Goal: Information Seeking & Learning: Learn about a topic

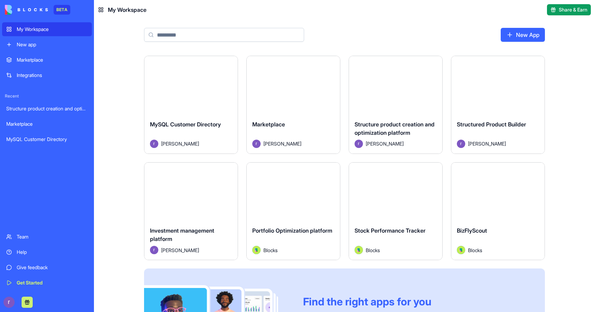
click at [41, 136] on div "MySQL Customer Directory" at bounding box center [46, 139] width 81 height 7
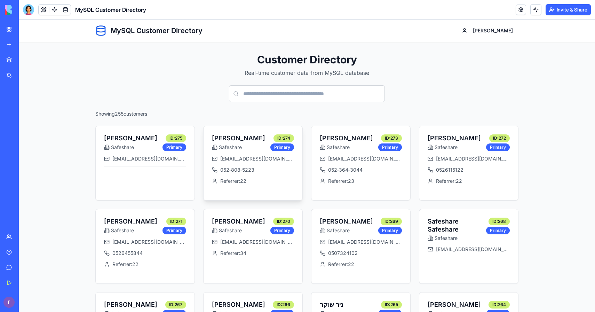
click at [245, 158] on span "ehudb9@gmail.com" at bounding box center [257, 158] width 74 height 7
click at [21, 109] on div "Structure product creation and optimization platform" at bounding box center [15, 108] width 19 height 7
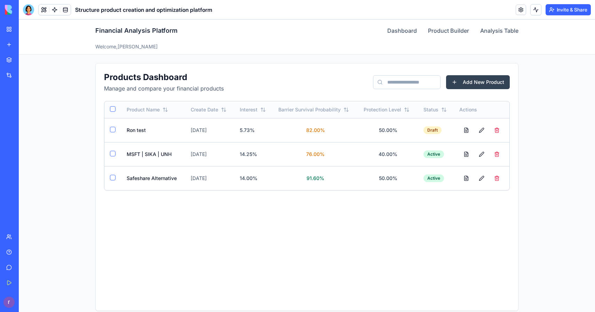
click at [26, 33] on link "My Workspace" at bounding box center [16, 29] width 28 height 14
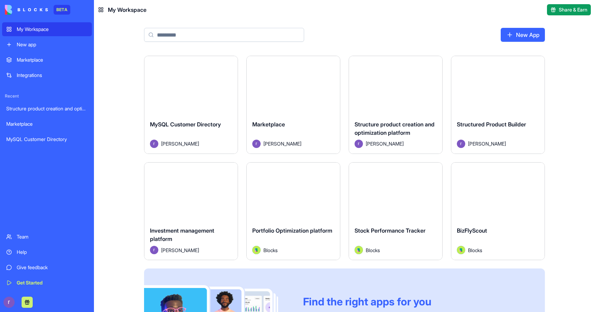
click at [424, 128] on div "Structure product creation and optimization platform" at bounding box center [396, 129] width 82 height 19
click at [489, 112] on div "Launch" at bounding box center [498, 85] width 93 height 58
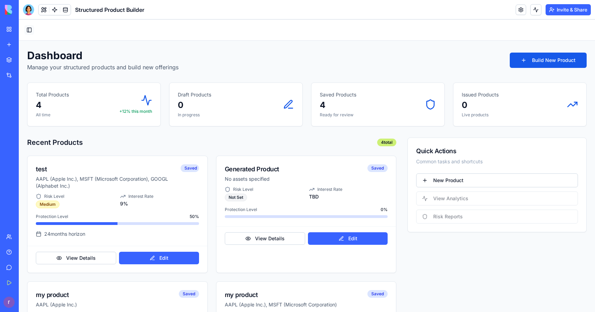
click at [28, 33] on button "Toggle Sidebar" at bounding box center [29, 30] width 10 height 10
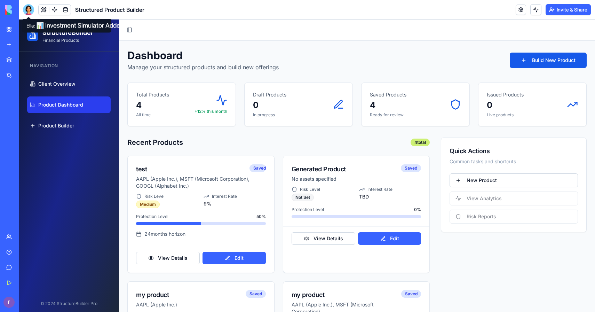
click at [26, 8] on div at bounding box center [28, 9] width 11 height 11
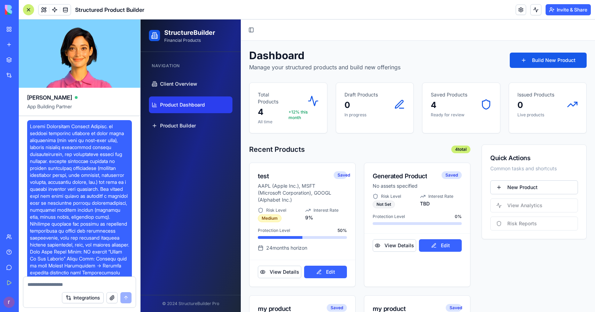
scroll to position [41378, 0]
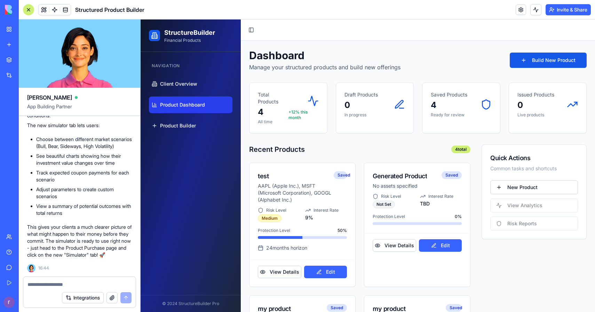
click at [33, 14] on div at bounding box center [28, 9] width 11 height 11
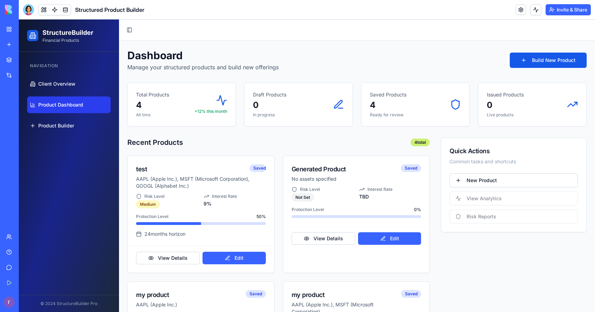
click at [26, 26] on div "My Workspace" at bounding box center [21, 29] width 9 height 7
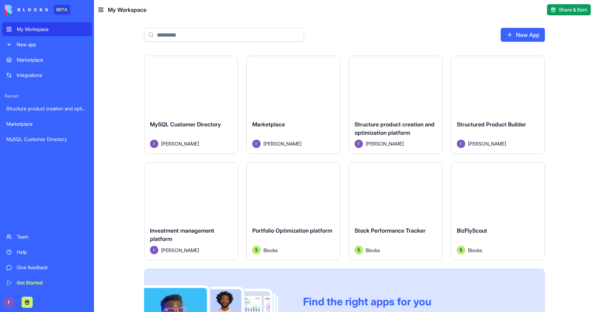
click at [388, 126] on span "Structure product creation and optimization platform" at bounding box center [395, 128] width 80 height 15
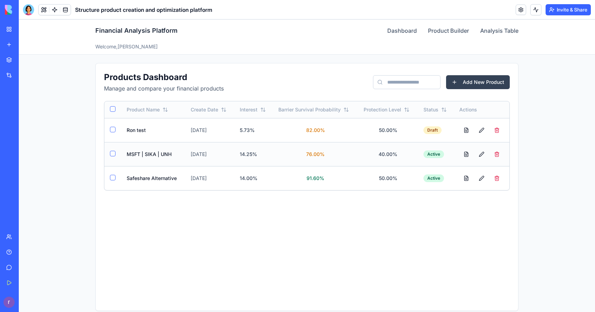
click at [151, 154] on td "MSFT | SIKA | UNH" at bounding box center [153, 154] width 64 height 24
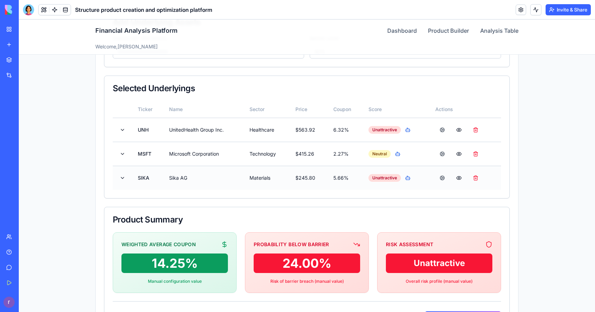
scroll to position [159, 0]
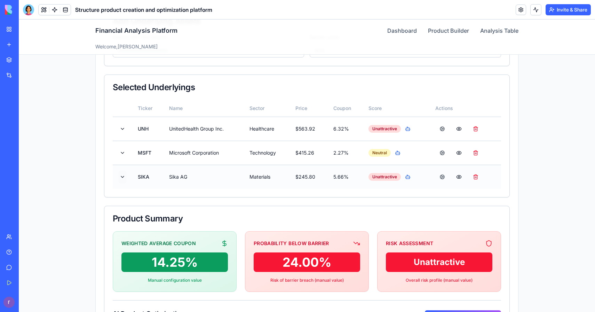
click at [121, 177] on button at bounding box center [122, 177] width 8 height 13
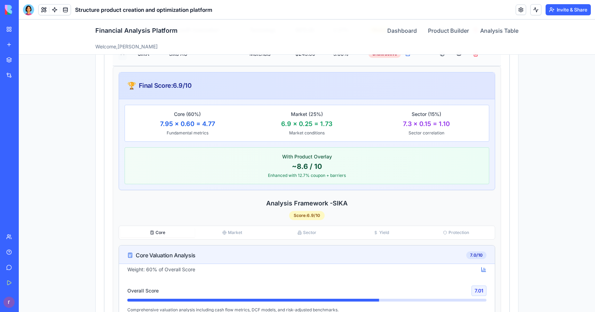
scroll to position [295, 0]
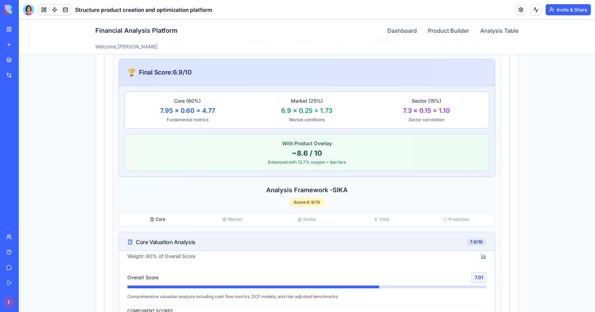
click at [155, 214] on button "Core" at bounding box center [157, 219] width 75 height 10
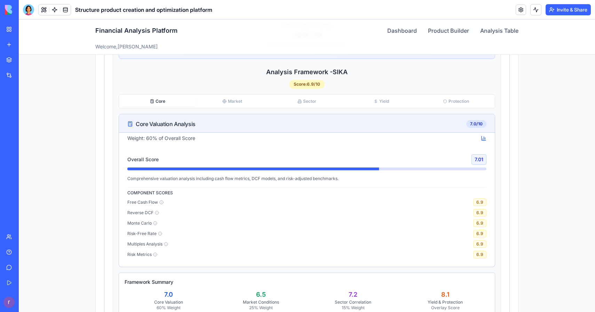
scroll to position [412, 0]
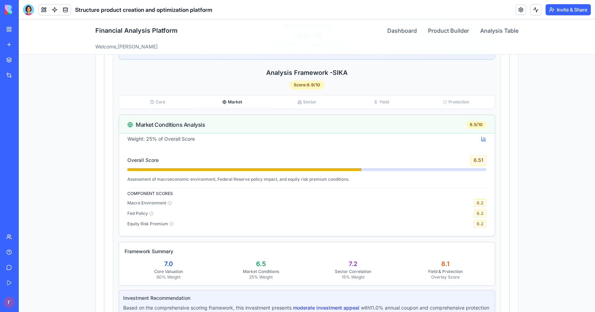
click at [231, 103] on button "Market" at bounding box center [232, 102] width 75 height 10
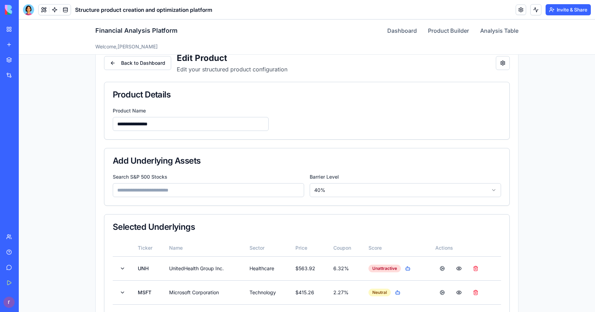
scroll to position [0, 0]
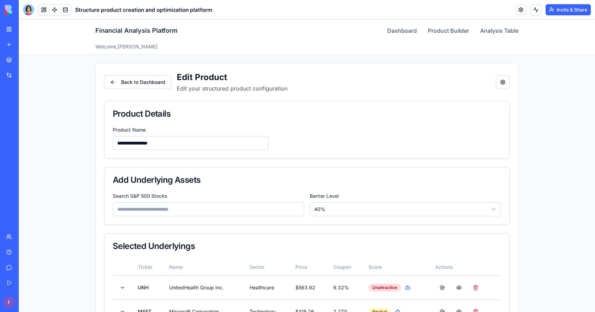
click at [402, 37] on div "Financial Analysis Platform Dashboard Product Builder Analysis Table" at bounding box center [306, 30] width 423 height 22
click at [402, 36] on div "Financial Analysis Platform Dashboard Product Builder Analysis Table" at bounding box center [306, 30] width 423 height 22
click at [391, 33] on link "Dashboard" at bounding box center [403, 30] width 30 height 8
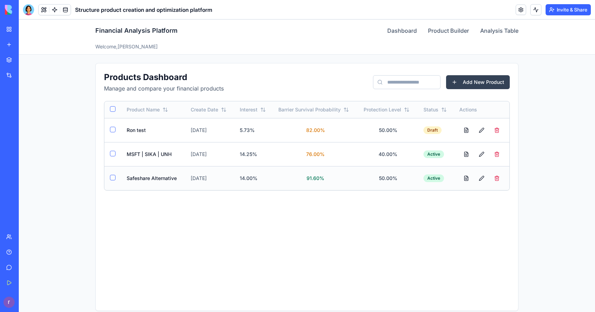
click at [146, 178] on td "Safeshare Alternative" at bounding box center [153, 178] width 64 height 24
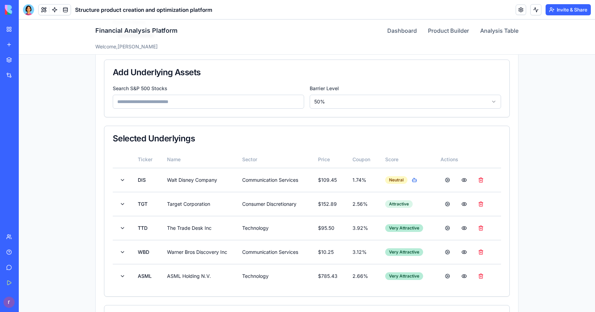
scroll to position [109, 0]
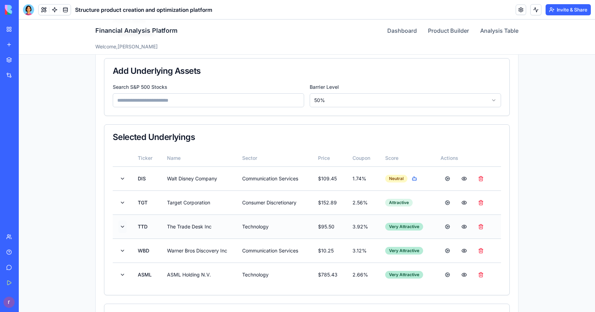
click at [124, 227] on button at bounding box center [122, 226] width 8 height 13
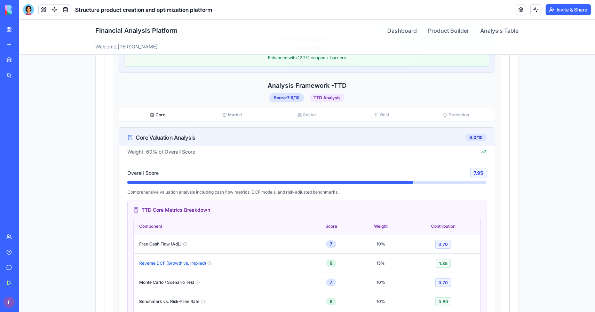
scroll to position [394, 0]
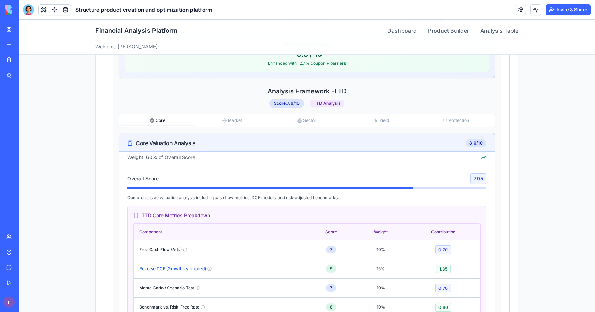
click at [221, 118] on button "Market" at bounding box center [232, 121] width 75 height 10
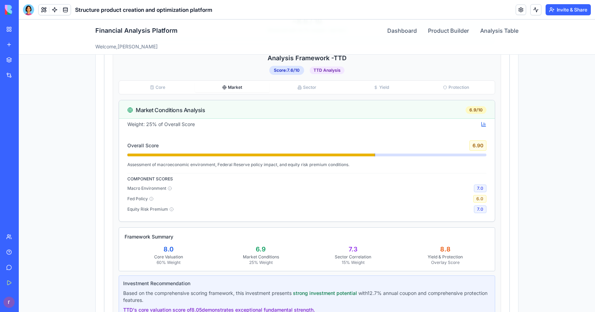
scroll to position [426, 0]
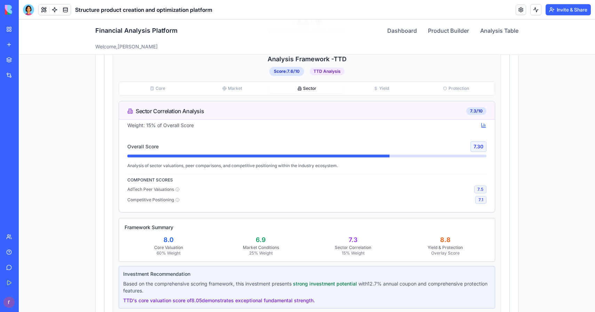
click at [305, 89] on button "Sector" at bounding box center [307, 89] width 75 height 10
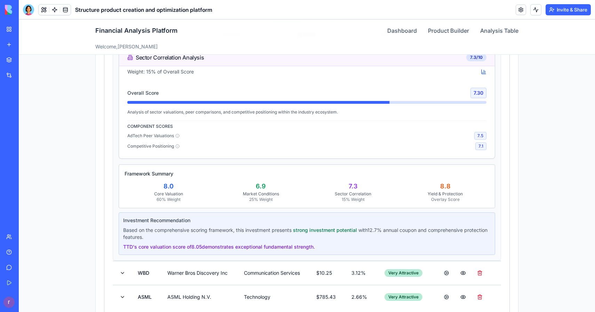
scroll to position [470, 0]
